Goal: Task Accomplishment & Management: Manage account settings

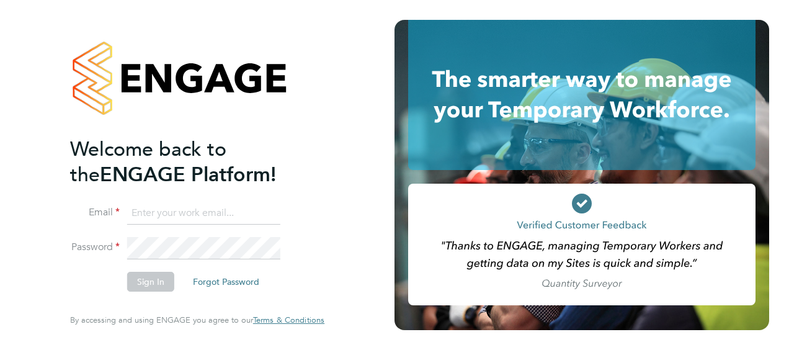
type input "[EMAIL_ADDRESS][PERSON_NAME][DOMAIN_NAME]"
click at [72, 277] on li "Sign In Forgot Password" at bounding box center [191, 288] width 242 height 32
click at [156, 280] on button "Sign In" at bounding box center [150, 282] width 47 height 20
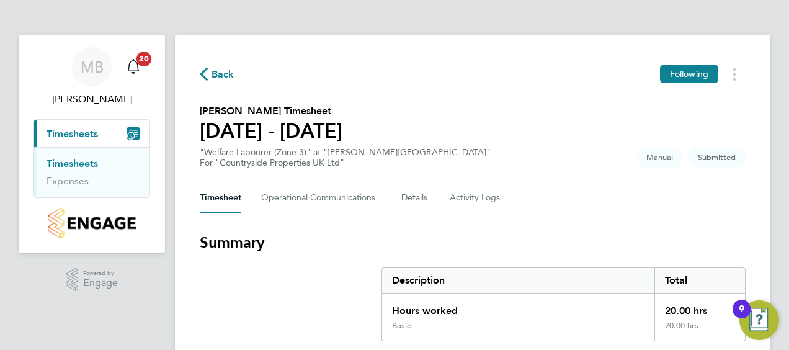
click at [228, 295] on section "Summary Description Total Hours worked 20.00 hrs Basic 20.00 hrs" at bounding box center [473, 287] width 546 height 109
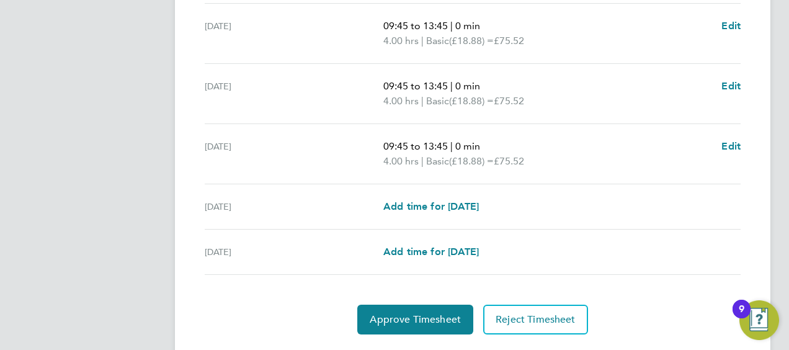
scroll to position [554, 0]
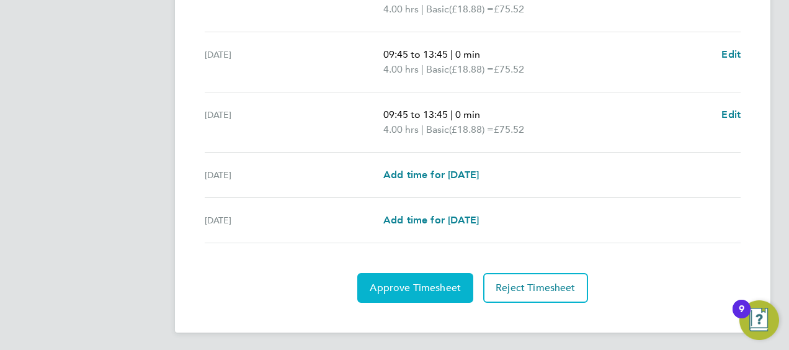
click at [402, 290] on span "Approve Timesheet" at bounding box center [415, 288] width 91 height 12
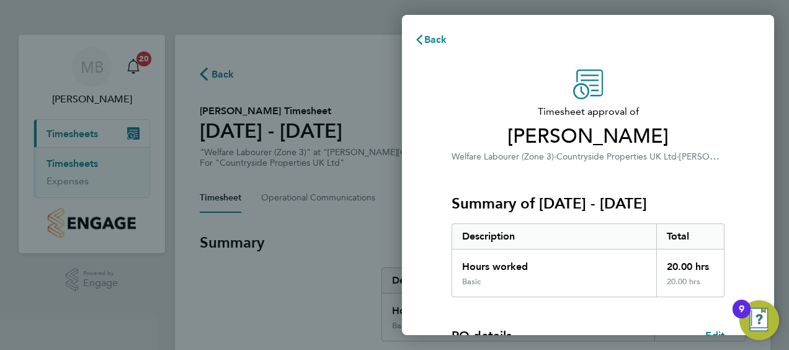
click at [426, 263] on div "Timesheet approval of [PERSON_NAME] Welfare Labourer (Zone 3) · Countryside Pro…" at bounding box center [588, 317] width 372 height 525
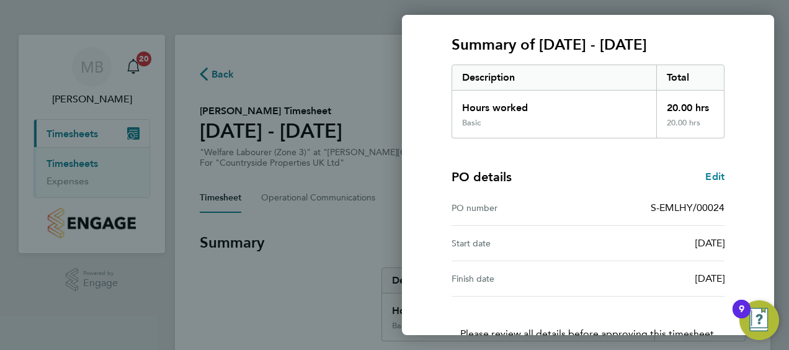
scroll to position [243, 0]
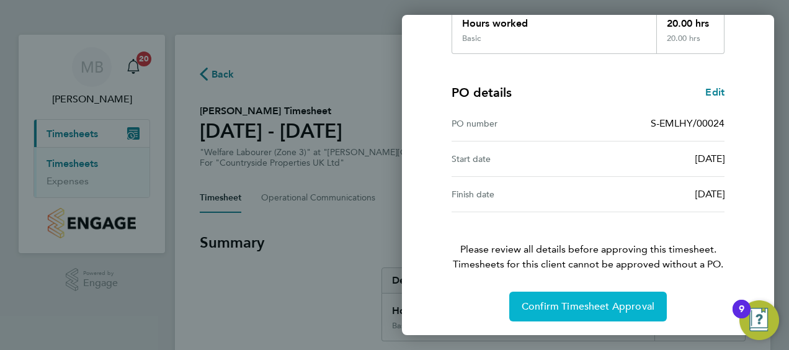
click at [576, 303] on span "Confirm Timesheet Approval" at bounding box center [588, 306] width 133 height 12
